Goal: Navigation & Orientation: Find specific page/section

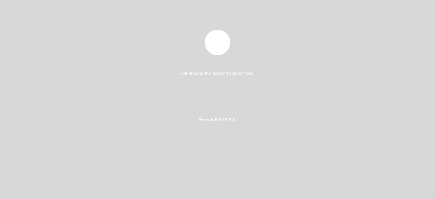
select select "es"
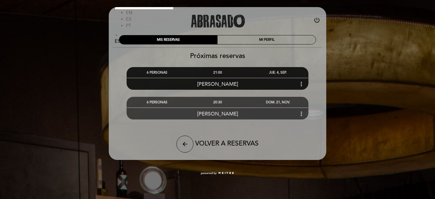
click at [301, 84] on icon "more_vert" at bounding box center [301, 84] width 7 height 7
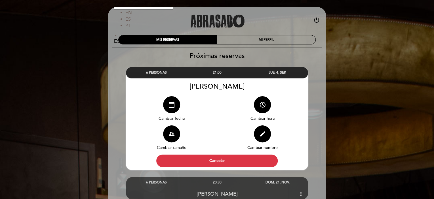
click at [370, 61] on div "ES EN ES PT EN ES PT Abrasado power_settings_new MIS RESERVAS MI PERFIL Próxima…" at bounding box center [217, 130] width 434 height 261
click at [281, 63] on div "6 PERSONAS 21:00 JUE. 4, SEP. [PERSON_NAME] calendar_today" at bounding box center [217, 115] width 218 height 110
click at [108, 89] on div "6 PERSONAS 21:00 JUE. 4, SEP. [PERSON_NAME] calendar_today" at bounding box center [217, 115] width 218 height 110
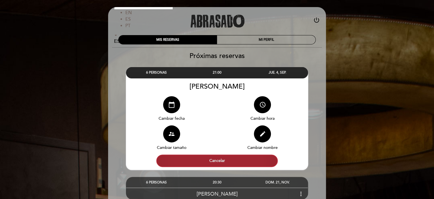
click at [219, 162] on button "Cancelar" at bounding box center [216, 161] width 121 height 12
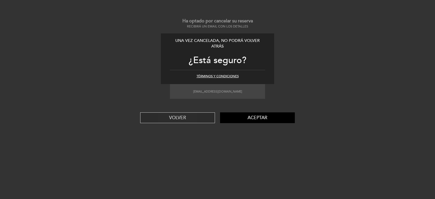
click at [172, 118] on button "VOLVER" at bounding box center [177, 118] width 75 height 11
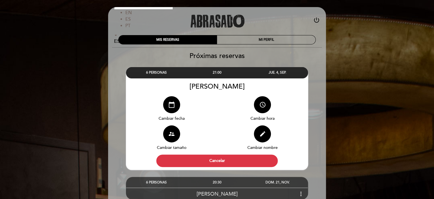
click at [286, 49] on div "Próximas reservas 6 PERSONAS 21:00" at bounding box center [217, 140] width 218 height 185
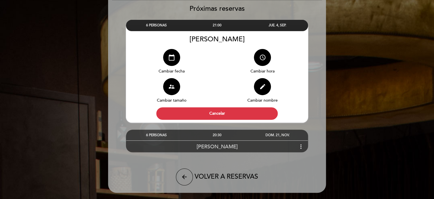
scroll to position [34, 0]
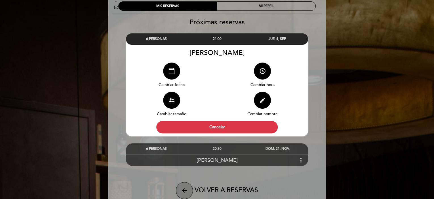
click at [180, 189] on button "arrow_back" at bounding box center [184, 190] width 17 height 17
select select "es"
